Goal: Task Accomplishment & Management: Manage account settings

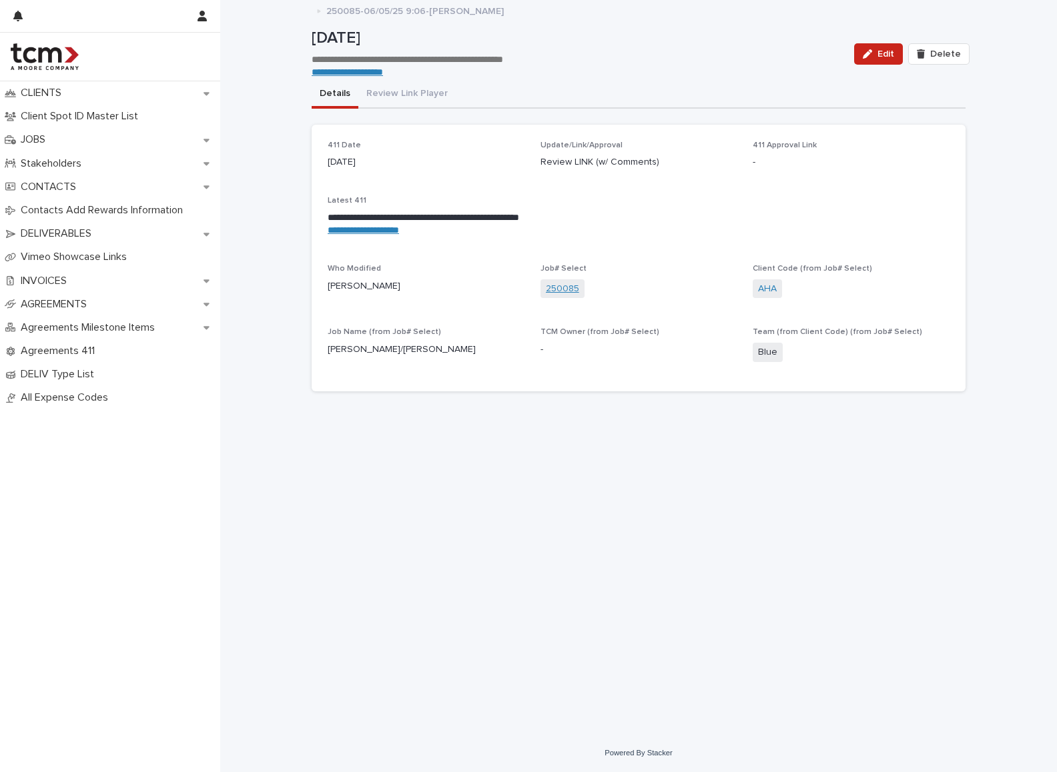
click at [563, 285] on link "250085" at bounding box center [562, 289] width 33 height 14
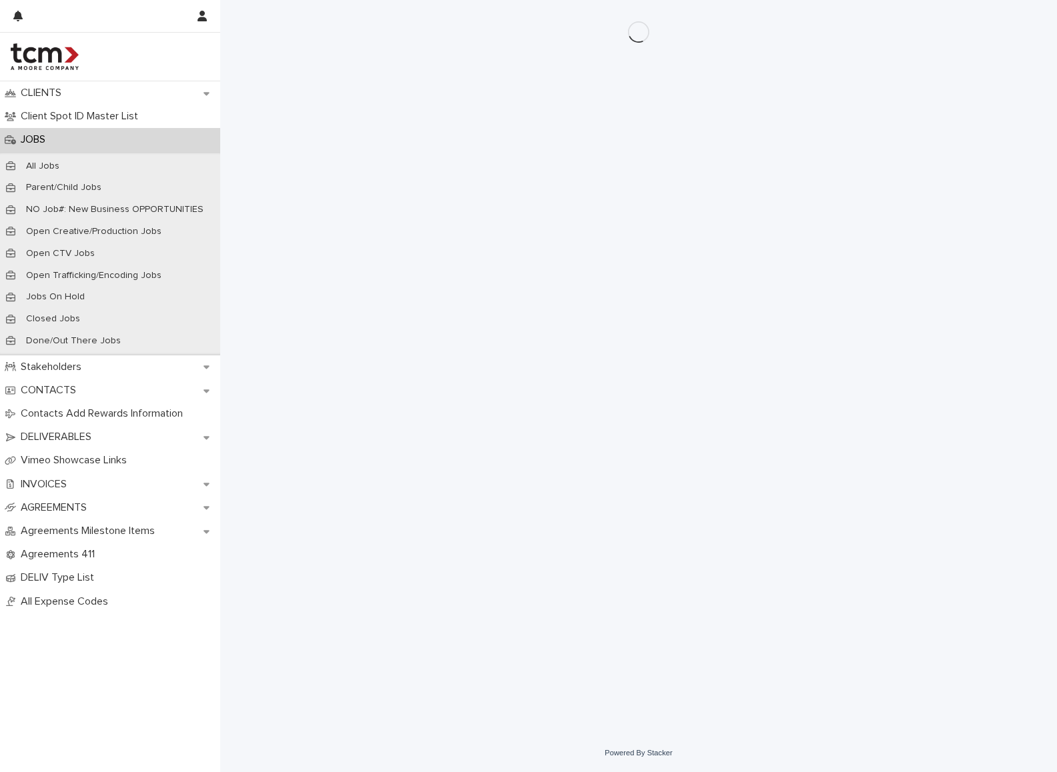
click at [564, 285] on div "Loading... Saving… Loading... Saving…" at bounding box center [638, 350] width 667 height 701
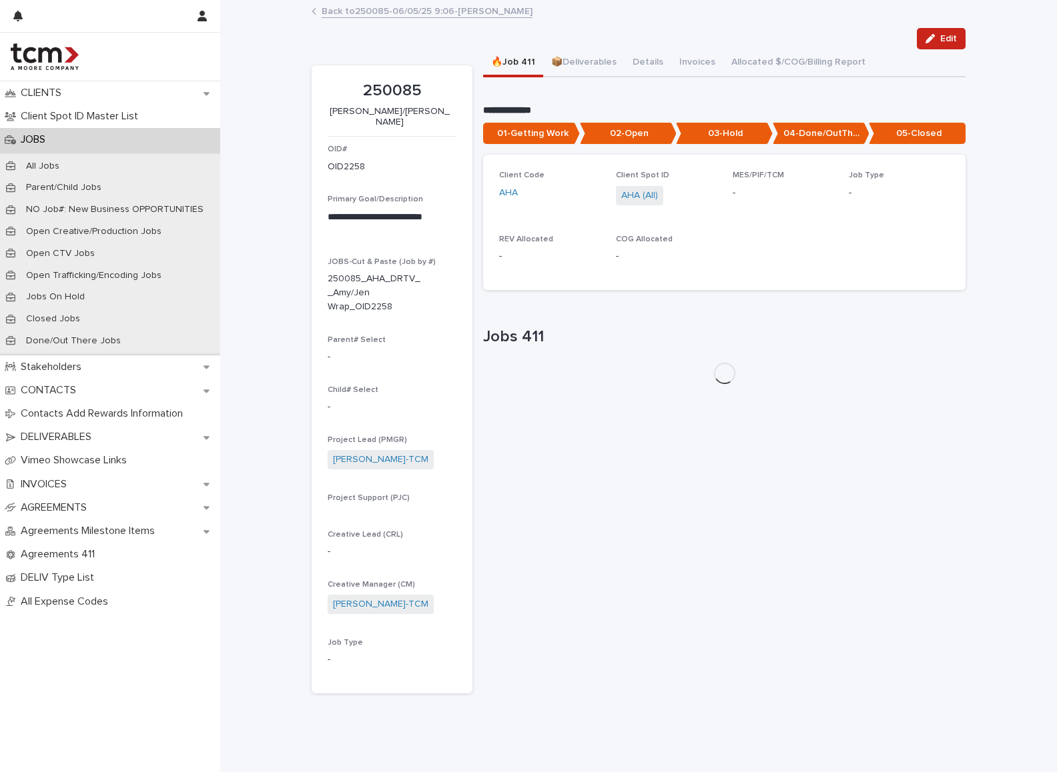
click at [599, 289] on div "Loading... Saving… Client Code AHA Client Spot ID AHA (All) MES/PIF/TCM - Job T…" at bounding box center [724, 227] width 482 height 145
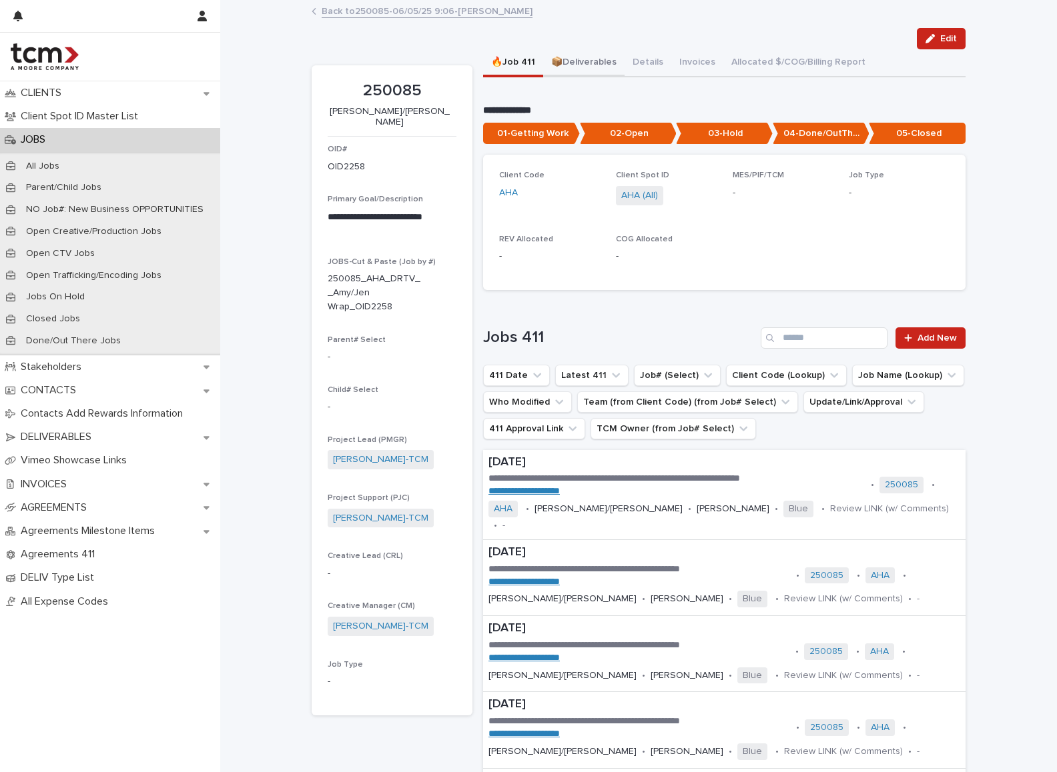
click at [594, 55] on button "📦Deliverables" at bounding box center [583, 63] width 81 height 28
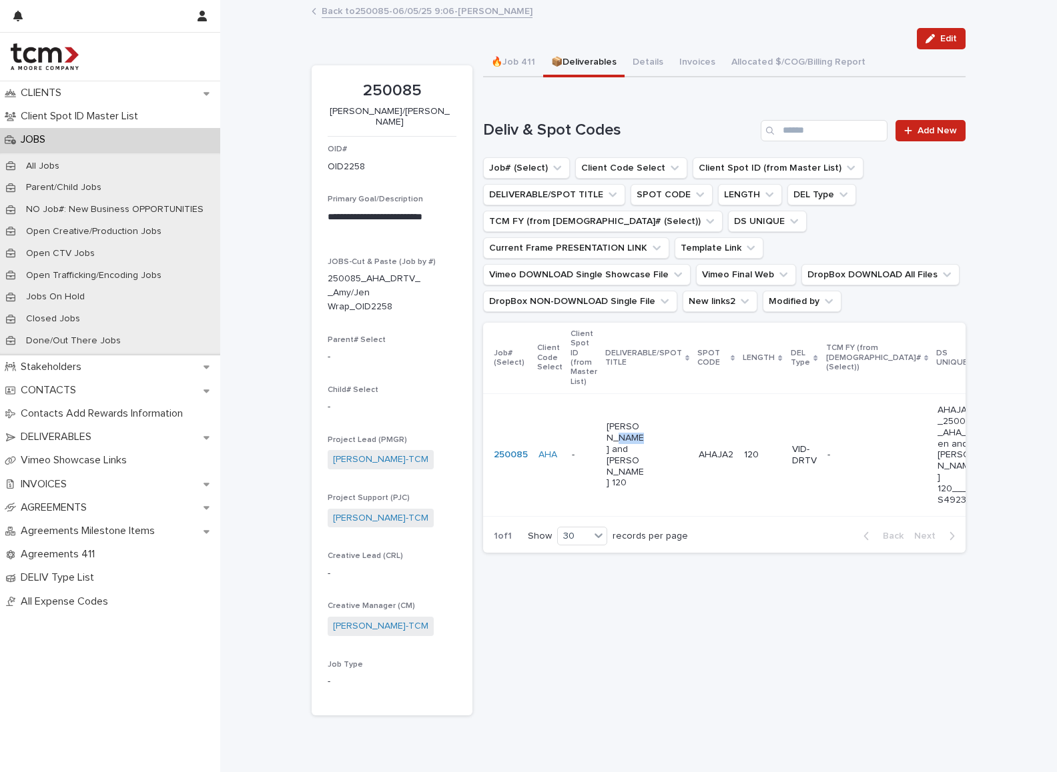
click at [639, 443] on div "[PERSON_NAME] and [PERSON_NAME] 120" at bounding box center [646, 455] width 81 height 78
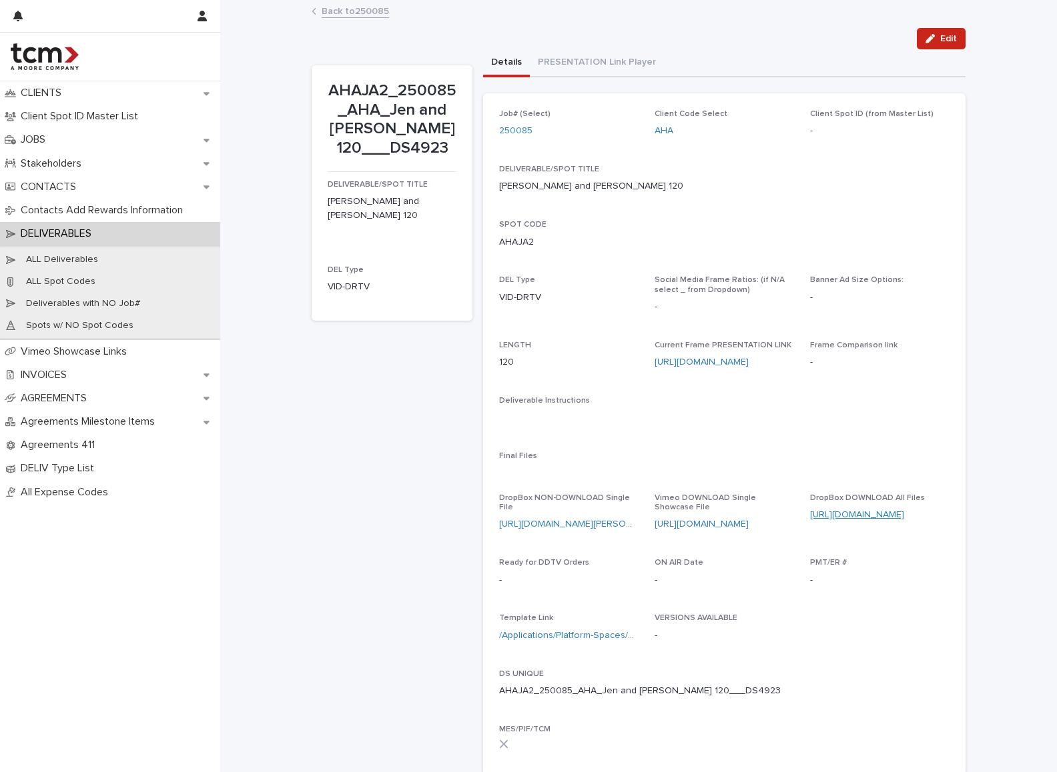
click at [855, 510] on link "[URL][DOMAIN_NAME]" at bounding box center [857, 514] width 94 height 9
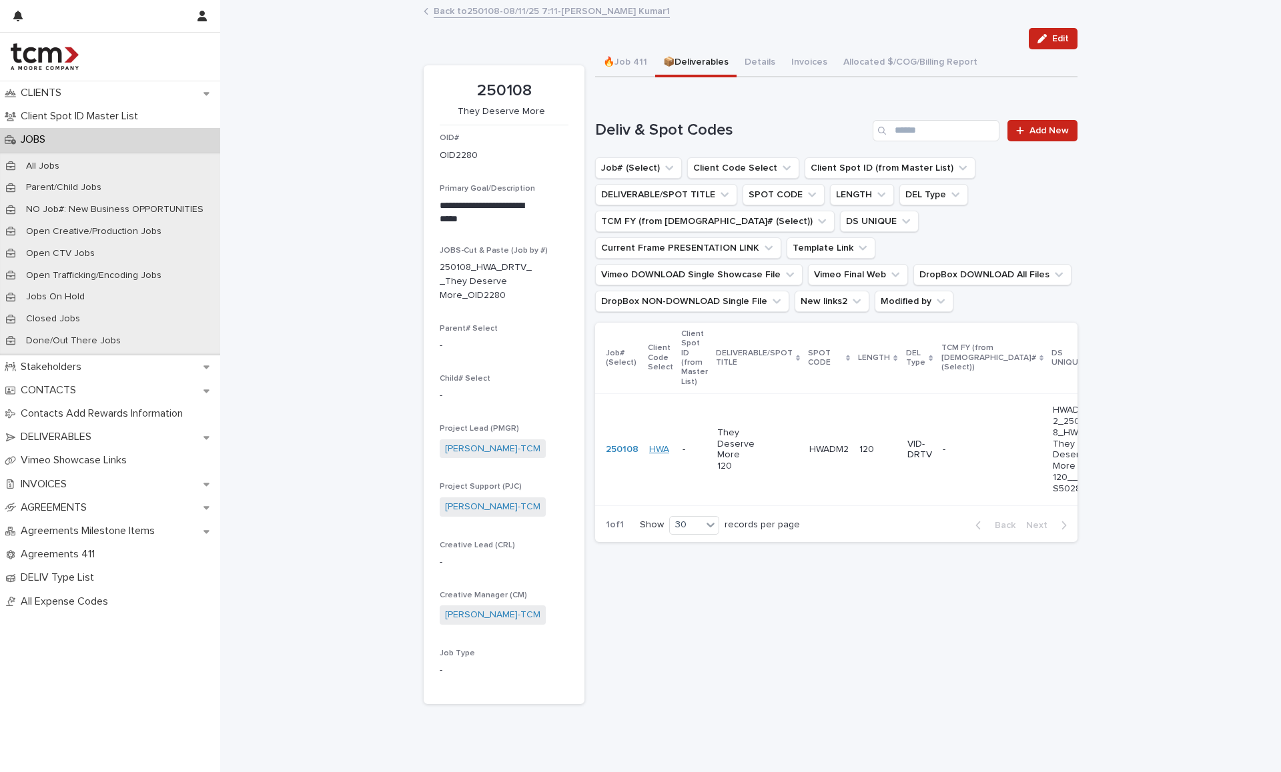
click at [659, 451] on link "HWA" at bounding box center [659, 449] width 20 height 11
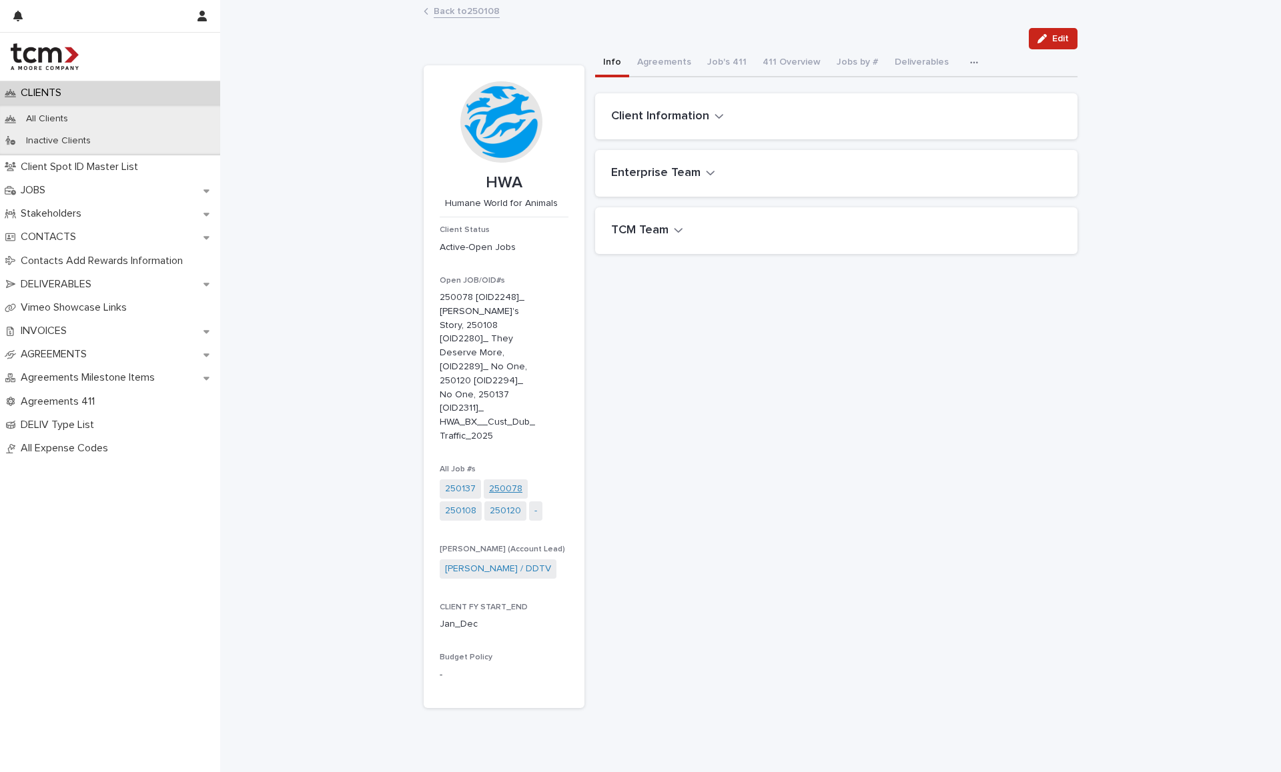
click at [494, 482] on link "250078" at bounding box center [505, 489] width 33 height 14
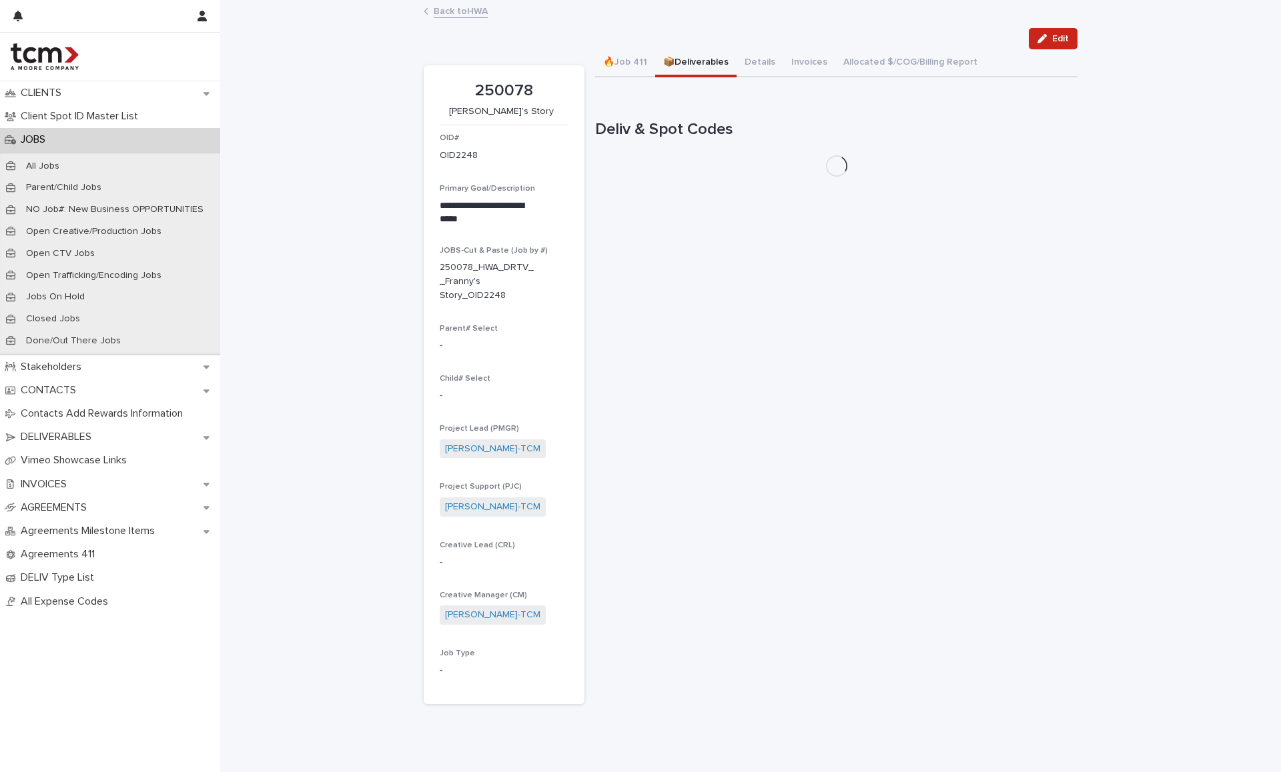
click at [717, 65] on button "📦Deliverables" at bounding box center [695, 63] width 81 height 28
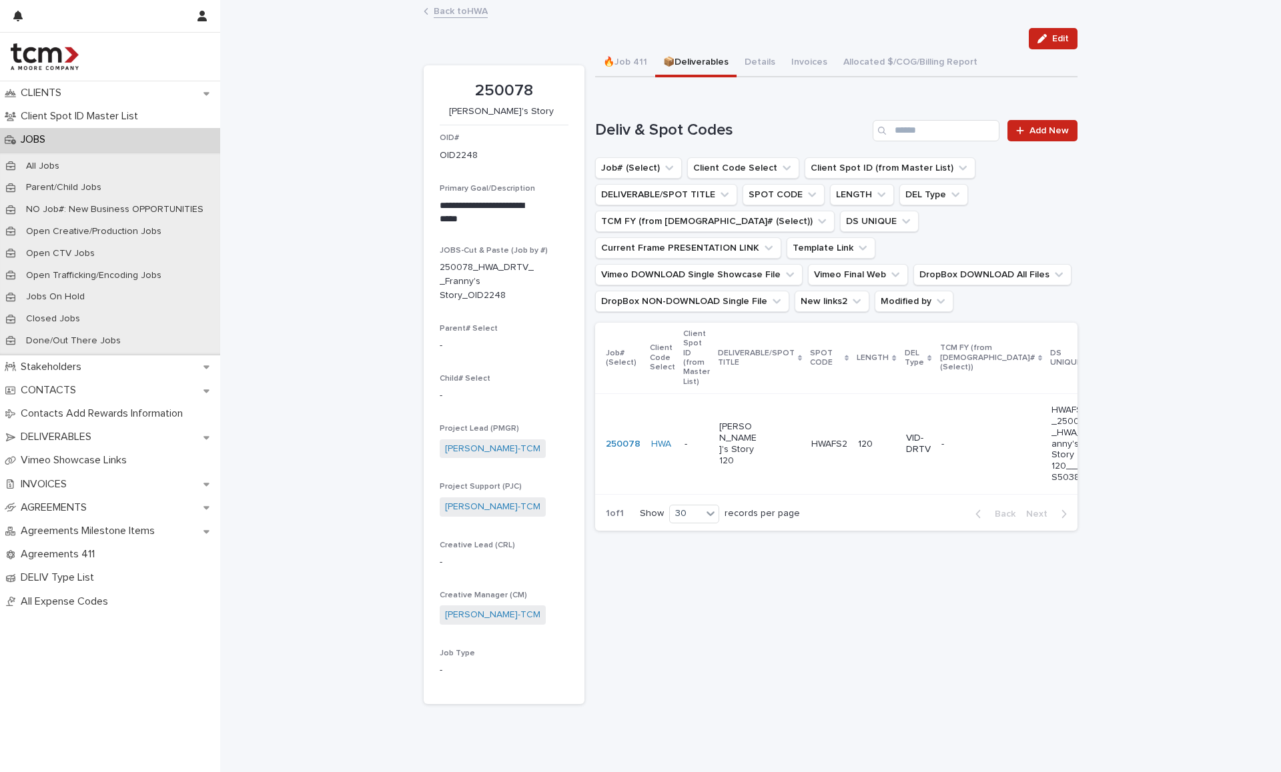
click at [774, 440] on div "Franny's Story 120" at bounding box center [759, 443] width 81 height 55
